Goal: Information Seeking & Learning: Learn about a topic

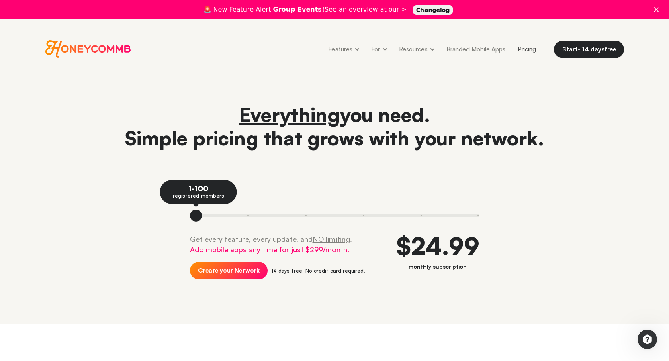
click at [80, 49] on span "Honeycommb" at bounding box center [88, 49] width 86 height 18
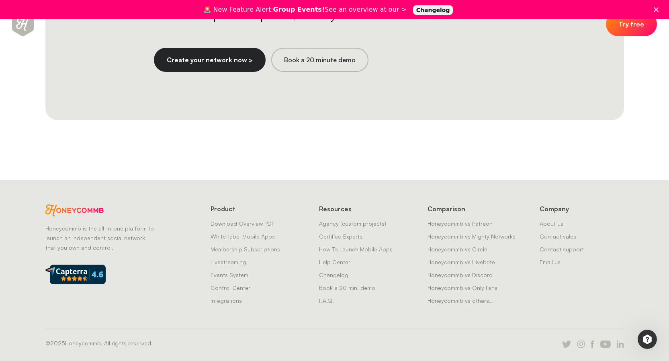
scroll to position [2172, 0]
click at [41, 37] on div "Create Your Network Create your network now, free for 14 days, and upgrade to m…" at bounding box center [334, 10] width 627 height 221
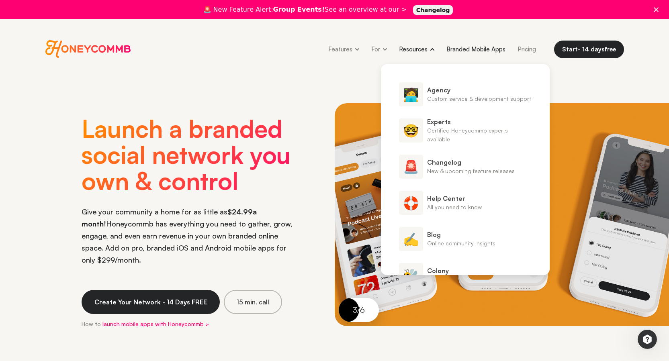
scroll to position [0, 0]
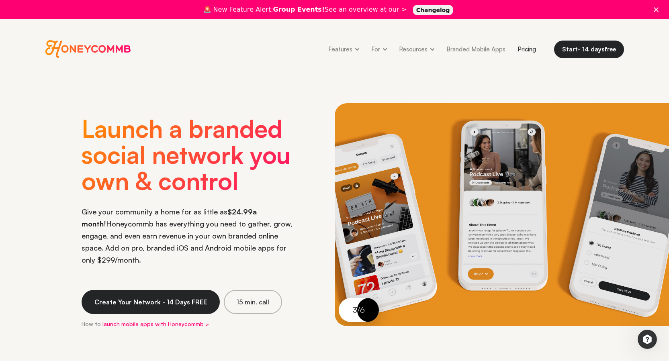
click at [525, 47] on link "Pricing" at bounding box center [527, 49] width 31 height 18
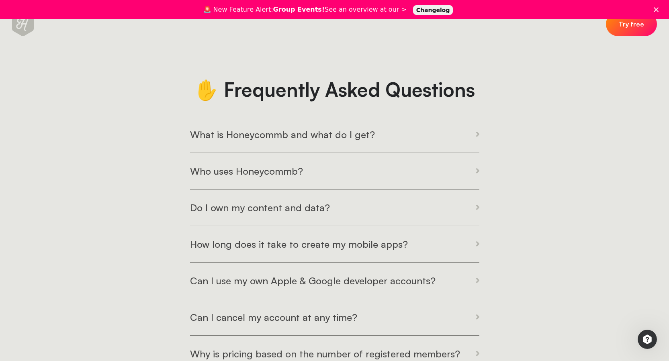
scroll to position [951, 0]
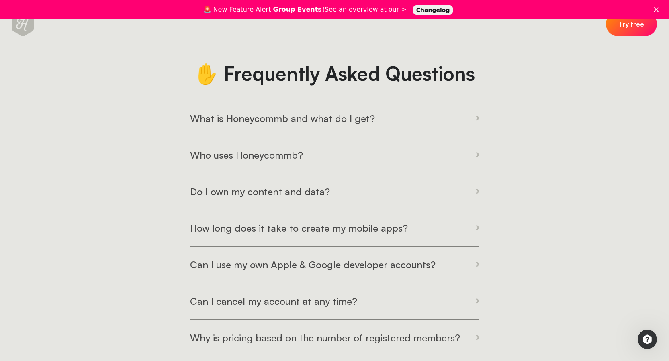
click at [435, 228] on button "How long does it take to create my mobile apps?" at bounding box center [334, 228] width 289 height 36
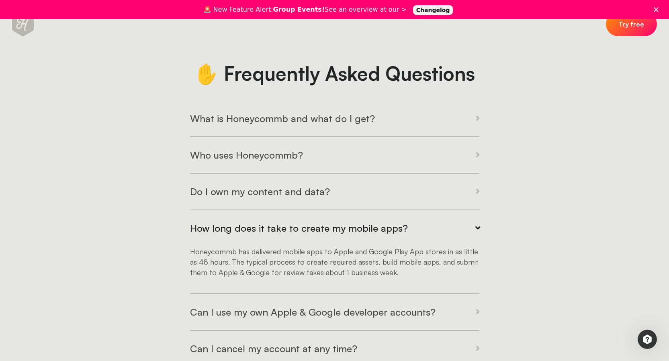
click at [347, 297] on button "Can I use my own Apple & Google developer accounts?" at bounding box center [334, 312] width 289 height 36
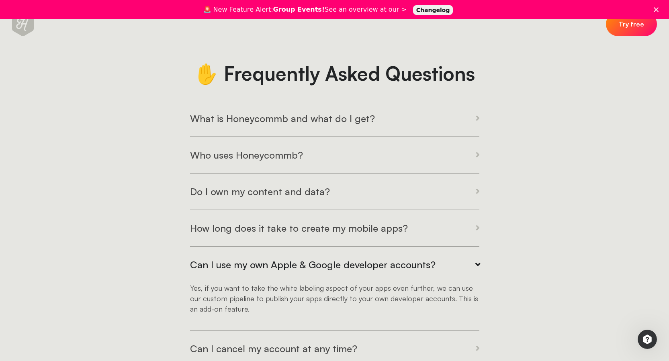
click at [360, 195] on button "Do I own my content and data?" at bounding box center [334, 192] width 289 height 36
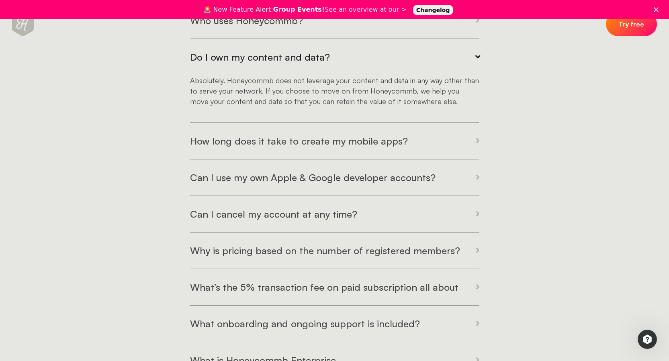
scroll to position [1086, 0]
click at [374, 289] on h3 "What’s the 5% transaction fee on paid subscription all about" at bounding box center [324, 287] width 269 height 12
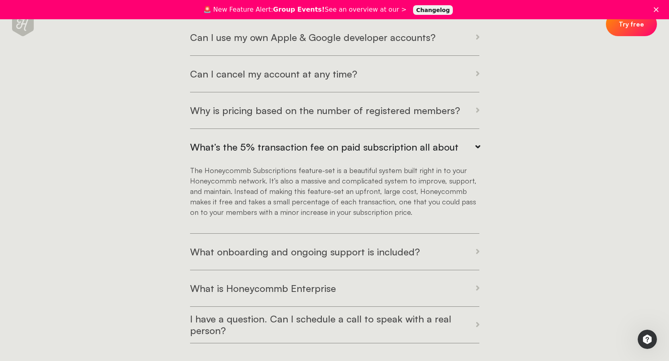
scroll to position [1181, 0]
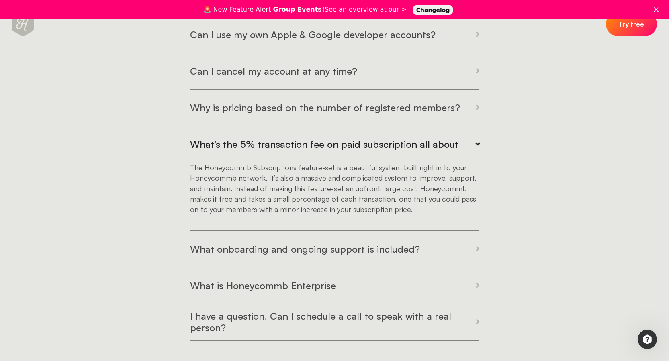
click at [313, 252] on h3 "What onboarding and ongoing support is included?" at bounding box center [305, 250] width 230 height 12
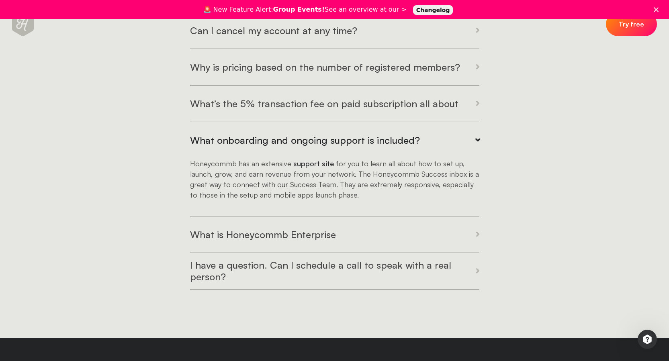
scroll to position [1222, 0]
click at [238, 239] on h3 "What is Honeycommb Enterprise" at bounding box center [263, 235] width 146 height 12
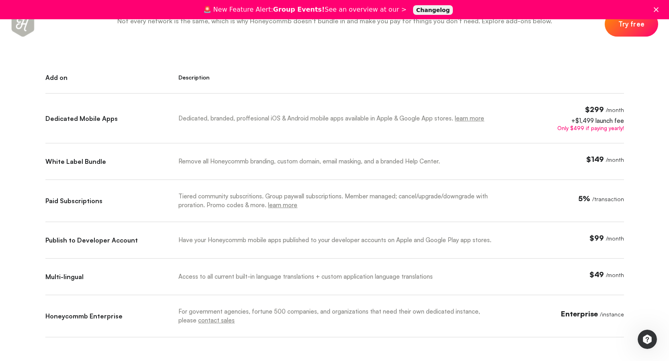
scroll to position [409, 0]
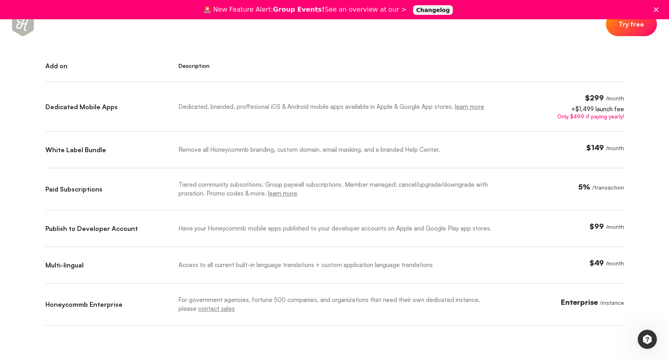
click at [424, 9] on link "Changelog" at bounding box center [433, 10] width 40 height 10
